Goal: Ask a question: Seek information or help from site administrators or community

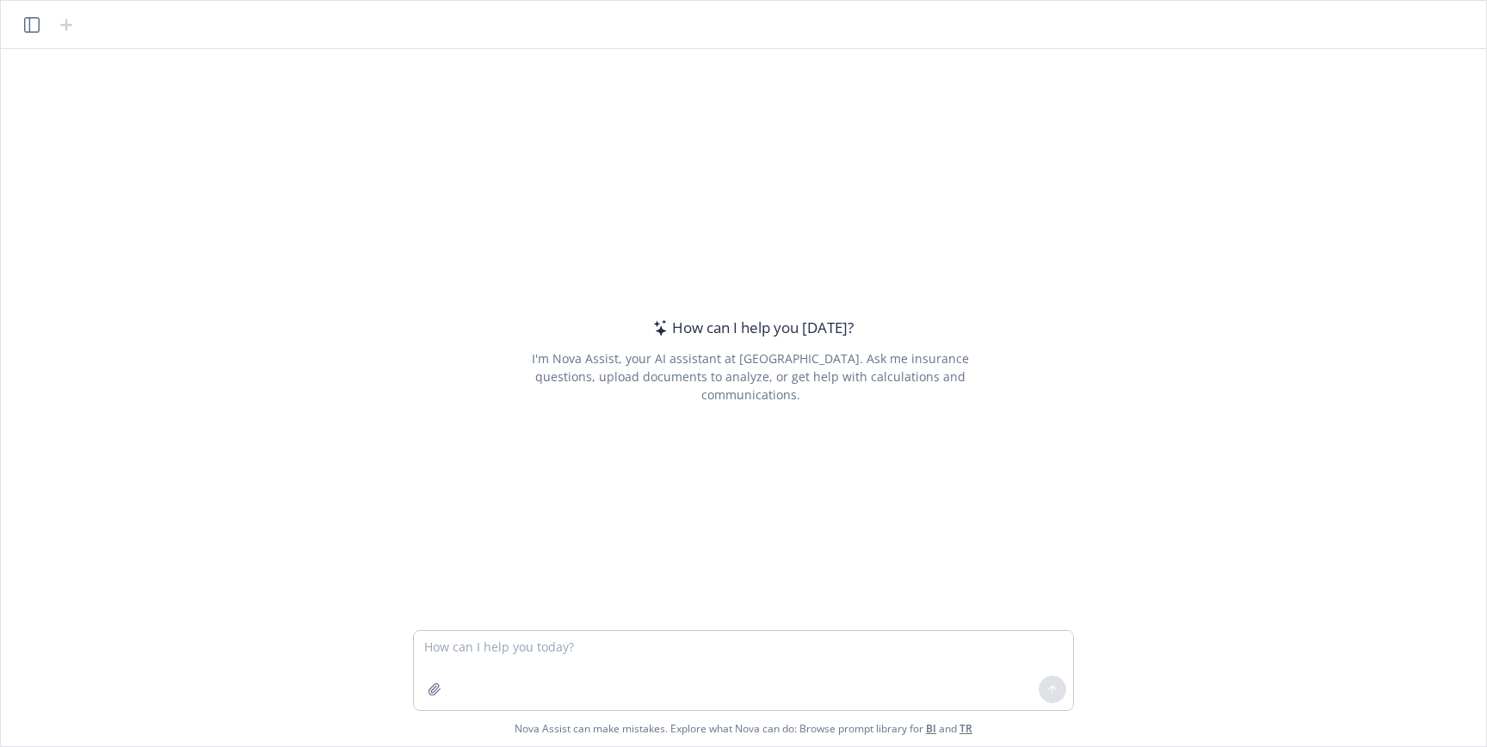
click at [563, 648] on textarea at bounding box center [743, 670] width 659 height 79
click at [620, 661] on textarea at bounding box center [743, 670] width 659 height 79
click at [439, 692] on icon "button" at bounding box center [435, 689] width 14 height 14
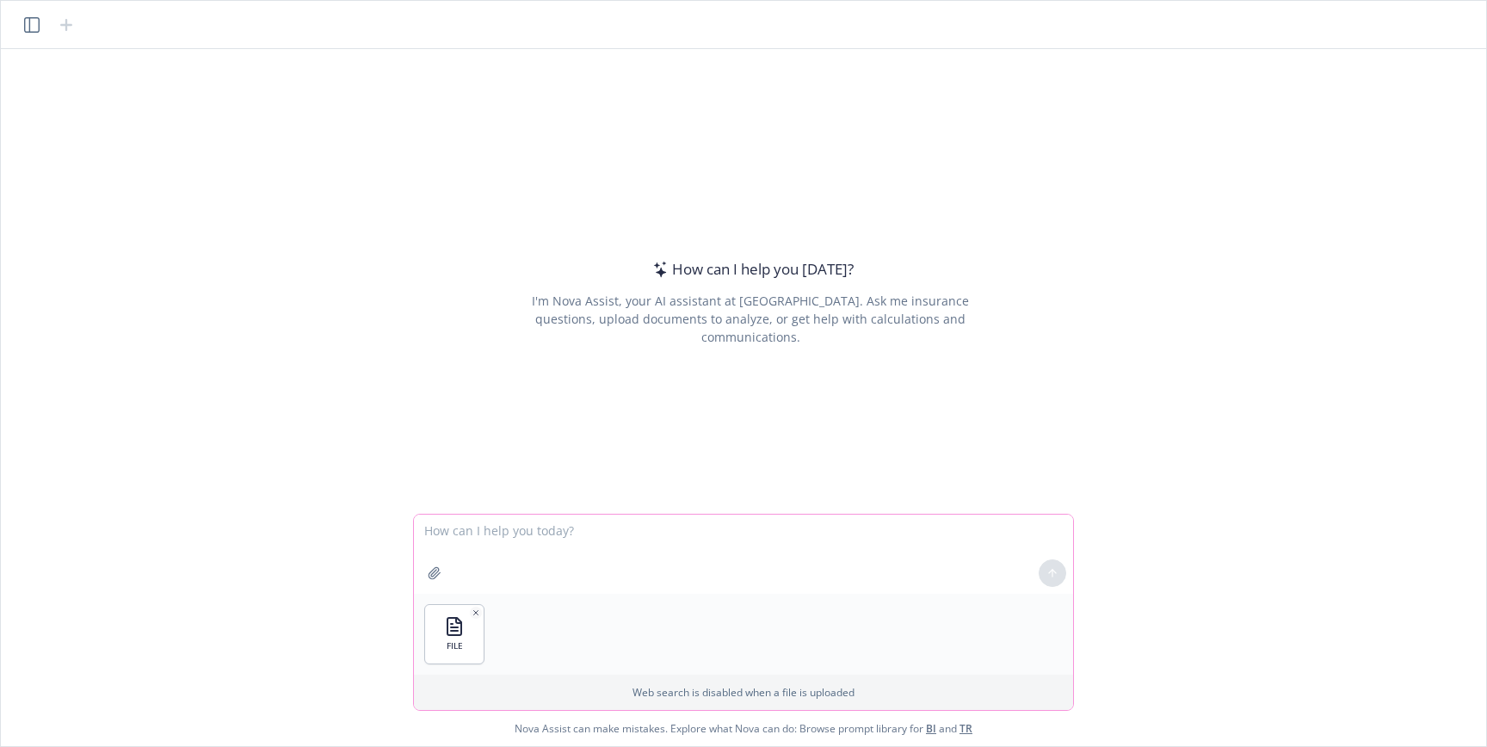
click at [670, 535] on textarea at bounding box center [743, 554] width 659 height 79
type textarea "Can you give me some insights on this attached pipeline report?"
click at [1057, 573] on icon at bounding box center [1052, 573] width 12 height 12
